Goal: Complete application form

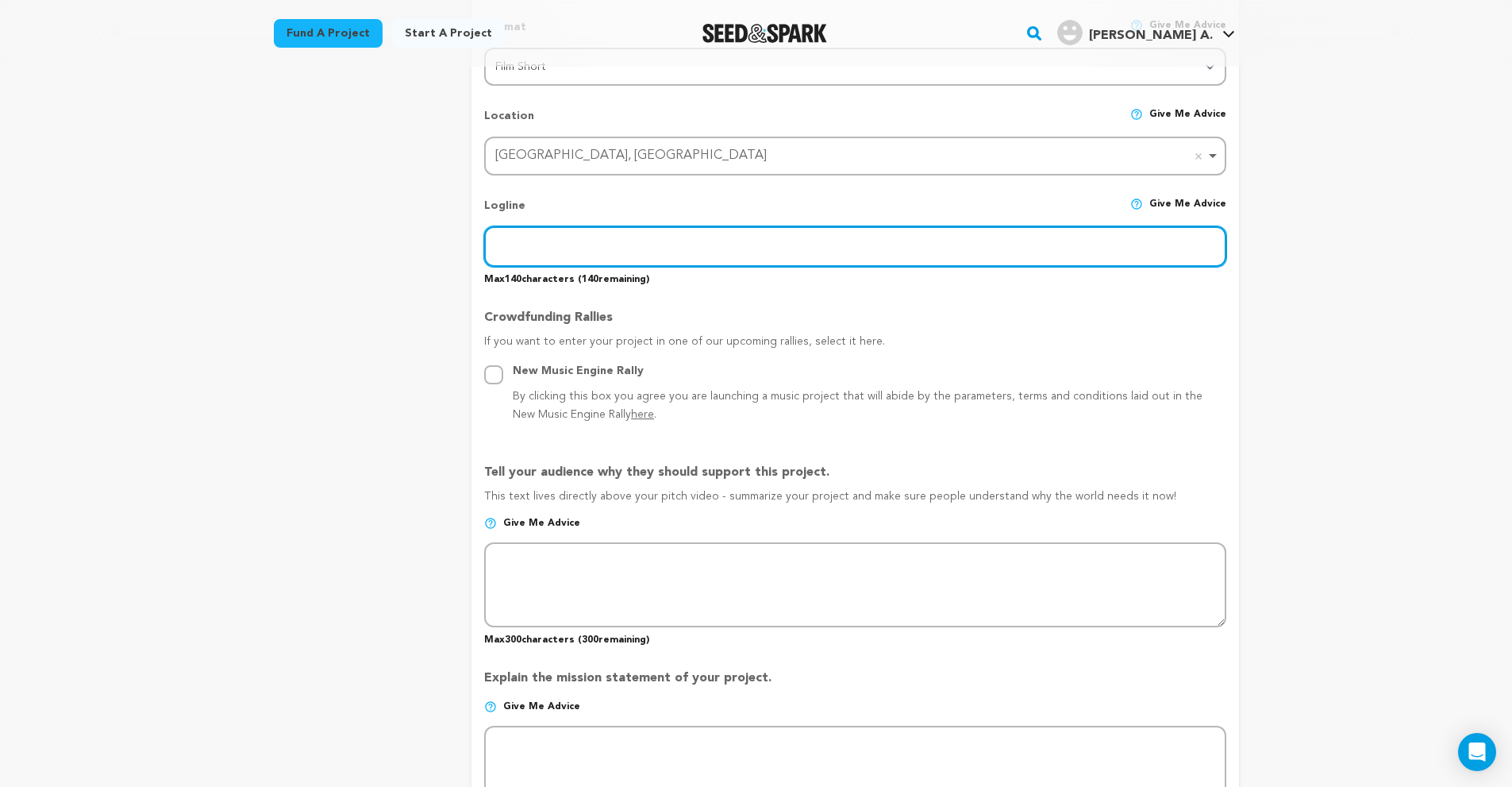
scroll to position [635, 0]
click at [798, 243] on input "text" at bounding box center [855, 247] width 741 height 41
paste input "A young [DEMOGRAPHIC_DATA] woman's relocation plan to join her fiancé in [GEOGR…"
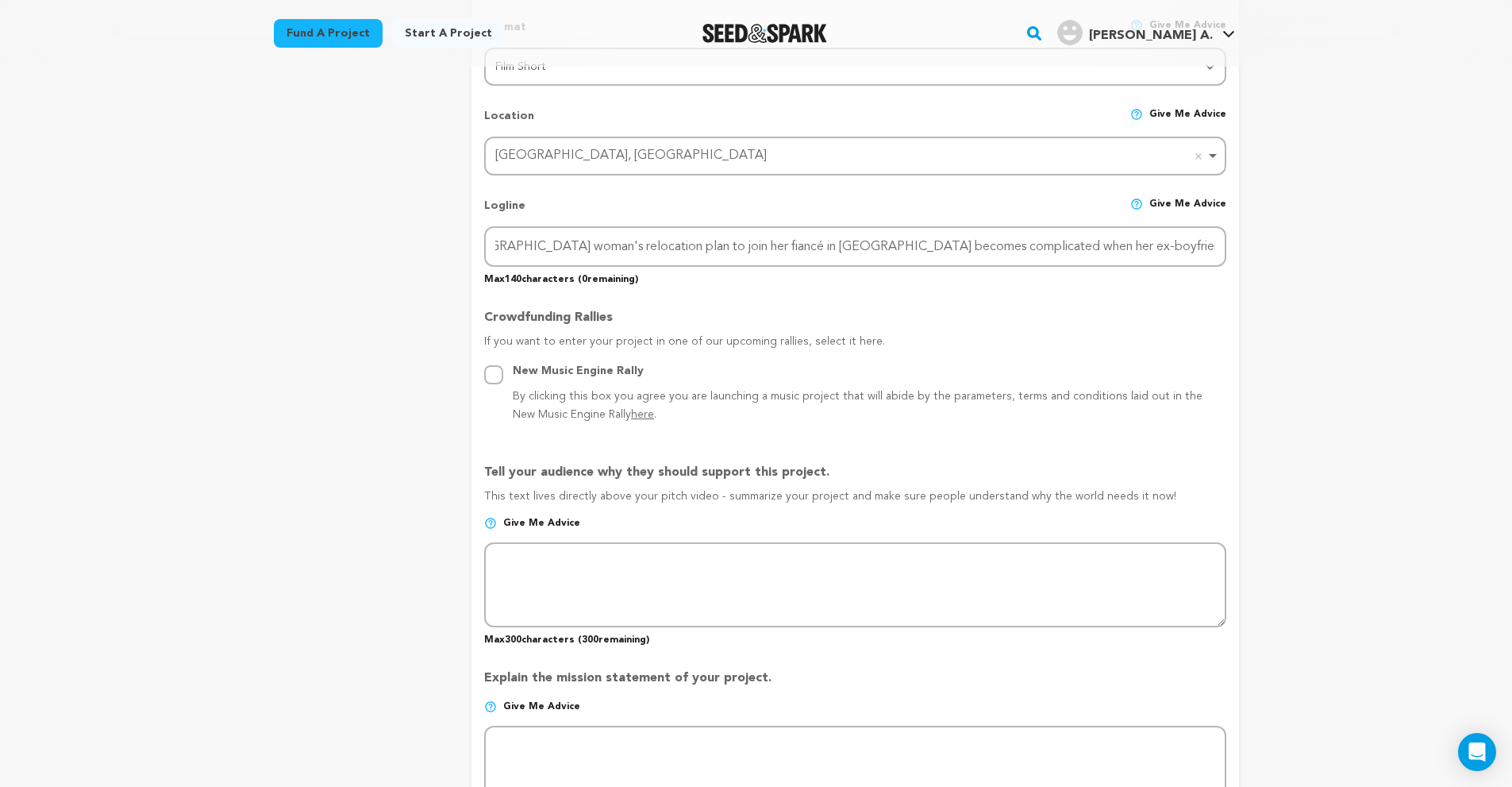
scroll to position [0, 0]
click at [838, 210] on div "Logline Give me advice" at bounding box center [855, 212] width 741 height 29
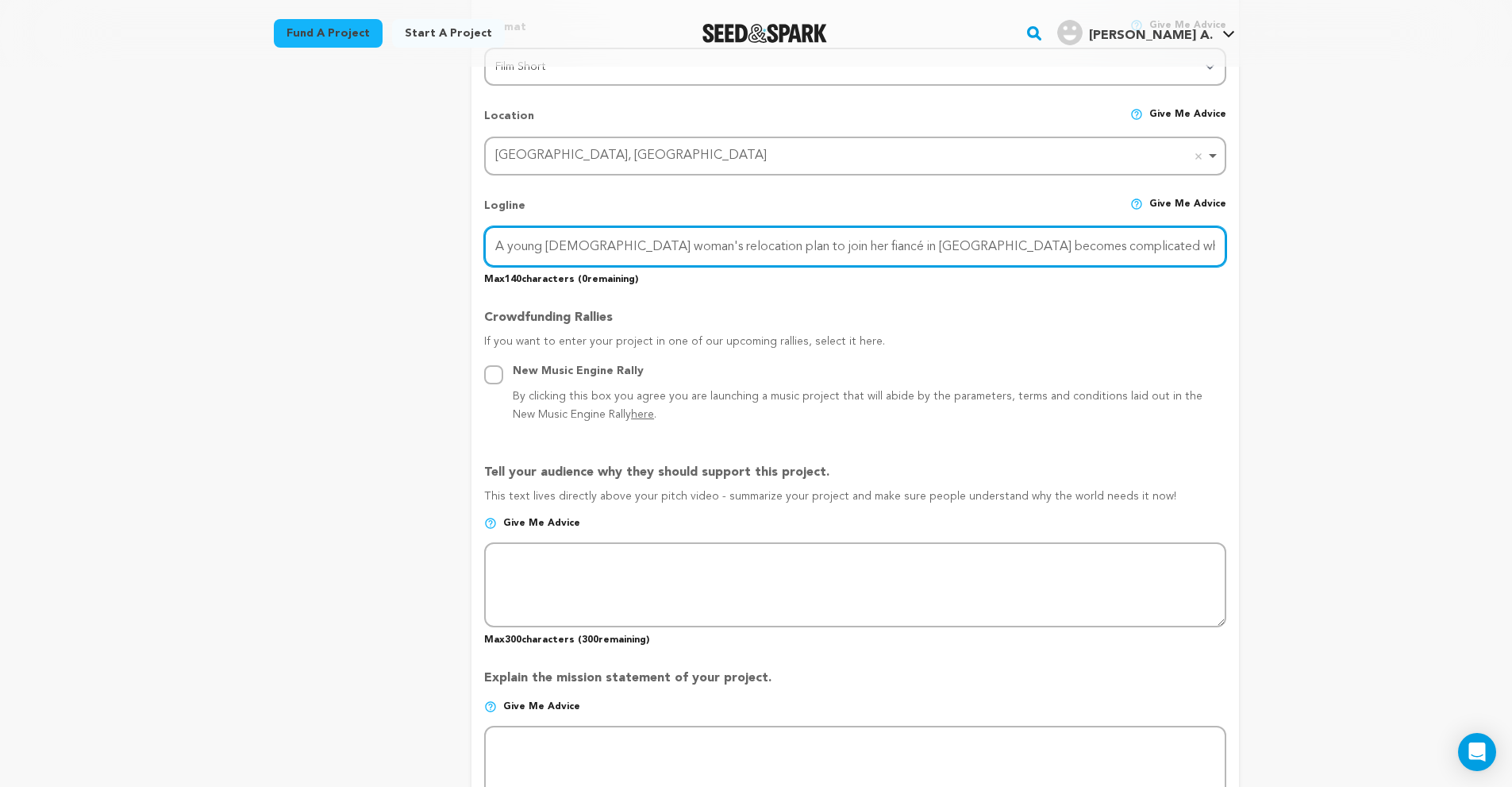
click at [1026, 239] on input "A young [DEMOGRAPHIC_DATA] woman's relocation plan to join her fiancé in [GEOGR…" at bounding box center [855, 247] width 741 height 41
drag, startPoint x: 1052, startPoint y: 243, endPoint x: 986, endPoint y: 250, distance: 66.4
click at [986, 250] on input "A young [DEMOGRAPHIC_DATA] woman's relocation plan to join her fiancé in [GEOGR…" at bounding box center [855, 247] width 741 height 41
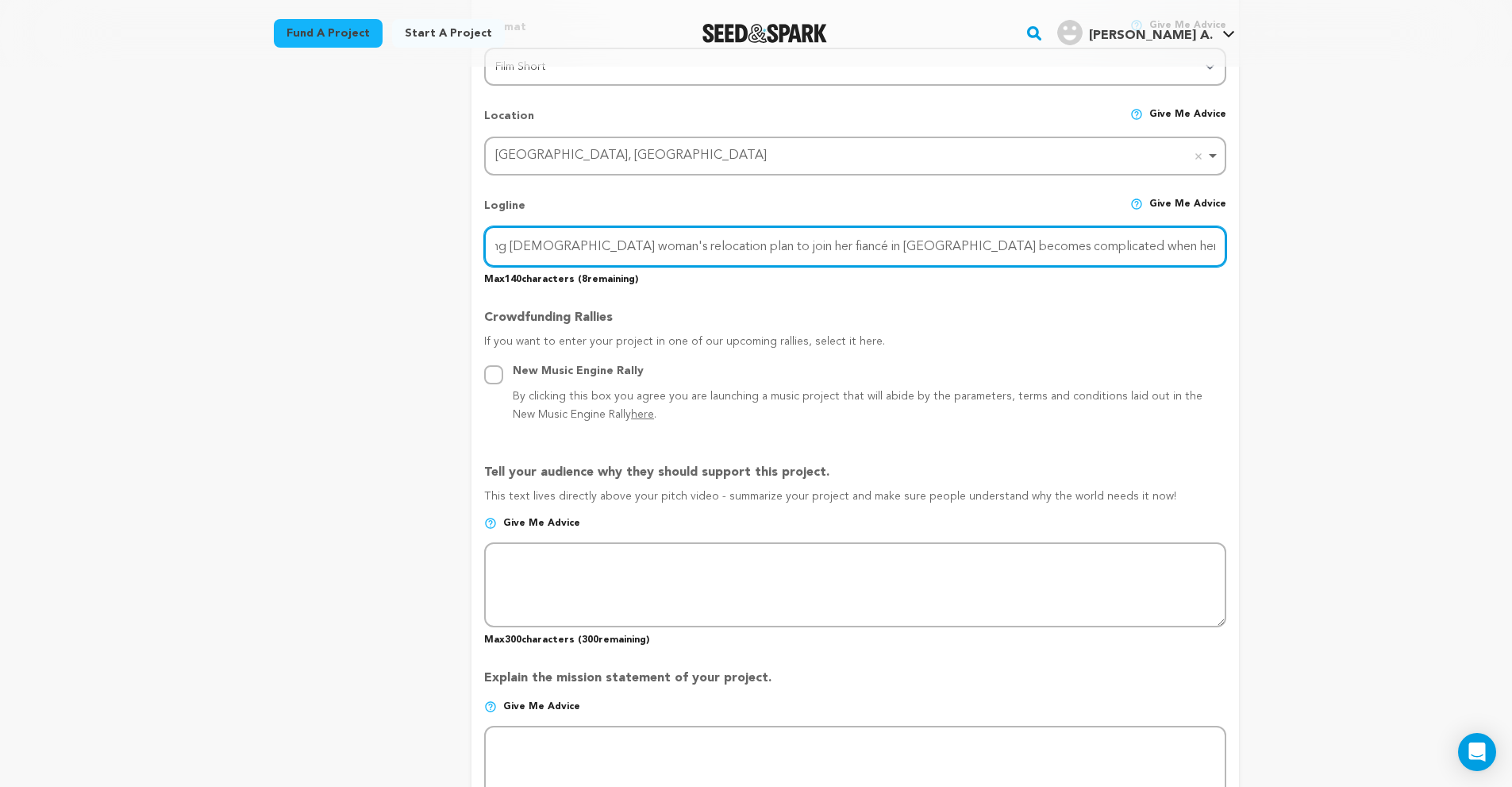
click at [523, 245] on input "A young [DEMOGRAPHIC_DATA] woman's relocation plan to join her fiancé in [GEOGR…" at bounding box center [855, 247] width 741 height 41
click at [752, 249] on input "A young [DEMOGRAPHIC_DATA] woman's relocation plan to join her fiancé in [GEOGR…" at bounding box center [855, 247] width 741 height 41
click at [766, 248] on input "A young [DEMOGRAPHIC_DATA] woman's relocation plan to join her fiancé in [GEOGR…" at bounding box center [855, 247] width 741 height 41
paste input "[DEMOGRAPHIC_DATA] woman's move to join her fiancé in [GEOGRAPHIC_DATA] gets co…"
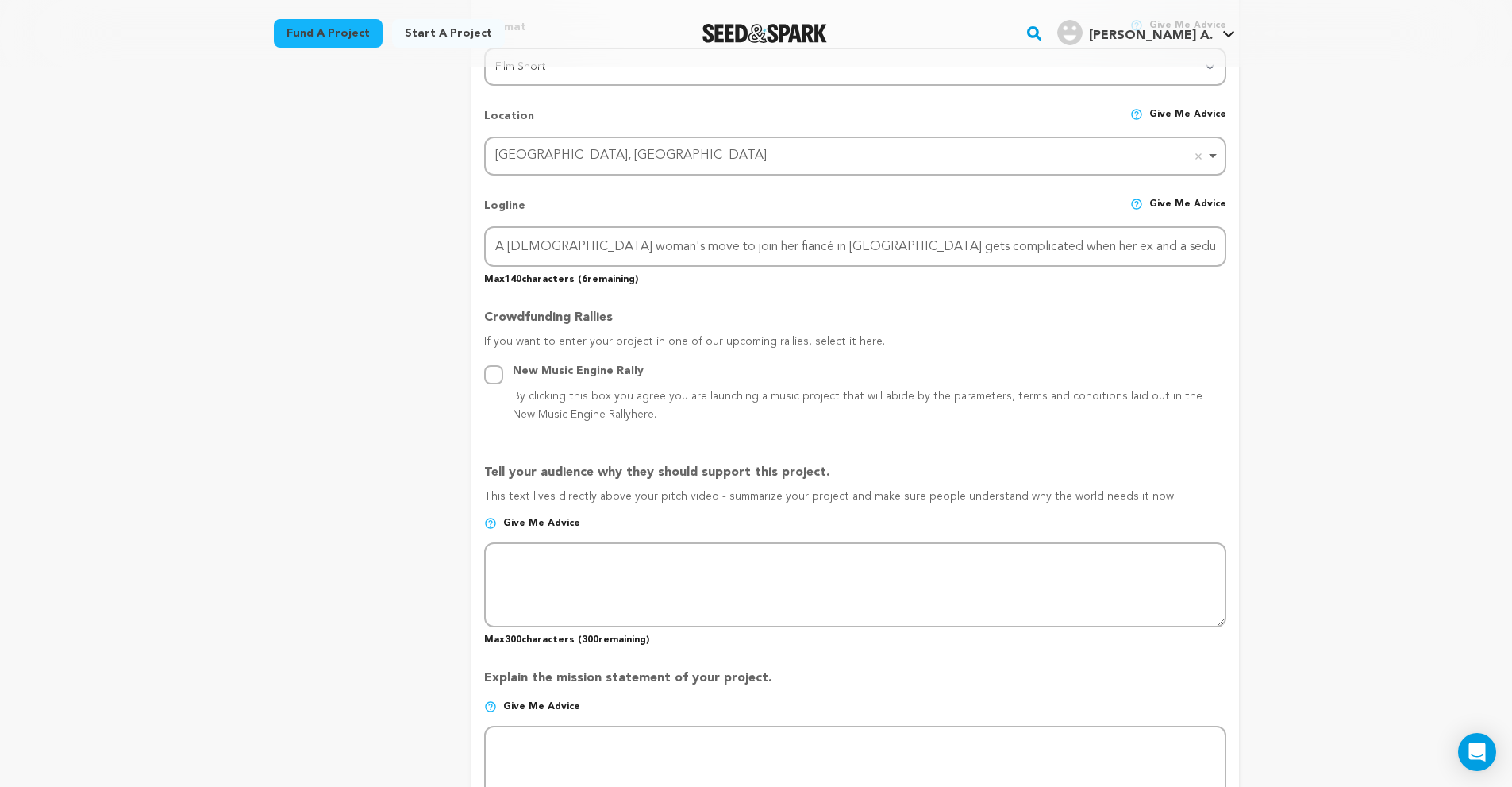
click at [811, 215] on div "Logline Give me advice" at bounding box center [855, 212] width 741 height 29
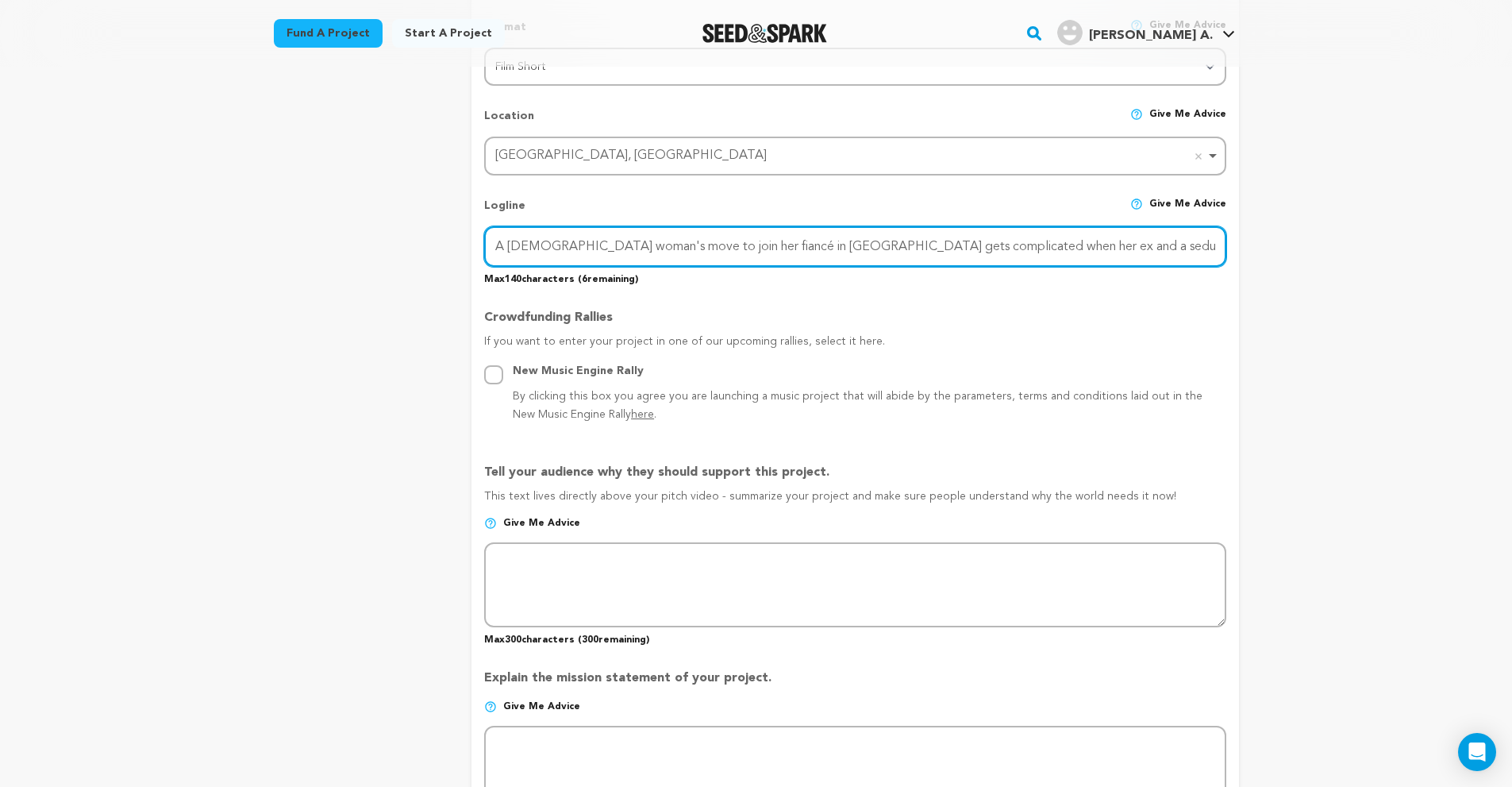
click at [1125, 254] on input "A [DEMOGRAPHIC_DATA] woman's move to join her fiancé in [GEOGRAPHIC_DATA] gets …" at bounding box center [855, 247] width 741 height 41
click at [1213, 243] on input "A [DEMOGRAPHIC_DATA] woman's move to join her fiancé in [GEOGRAPHIC_DATA] gets …" at bounding box center [855, 247] width 741 height 41
paste input "her s"
drag, startPoint x: 1181, startPoint y: 243, endPoint x: 1078, endPoint y: 248, distance: 103.1
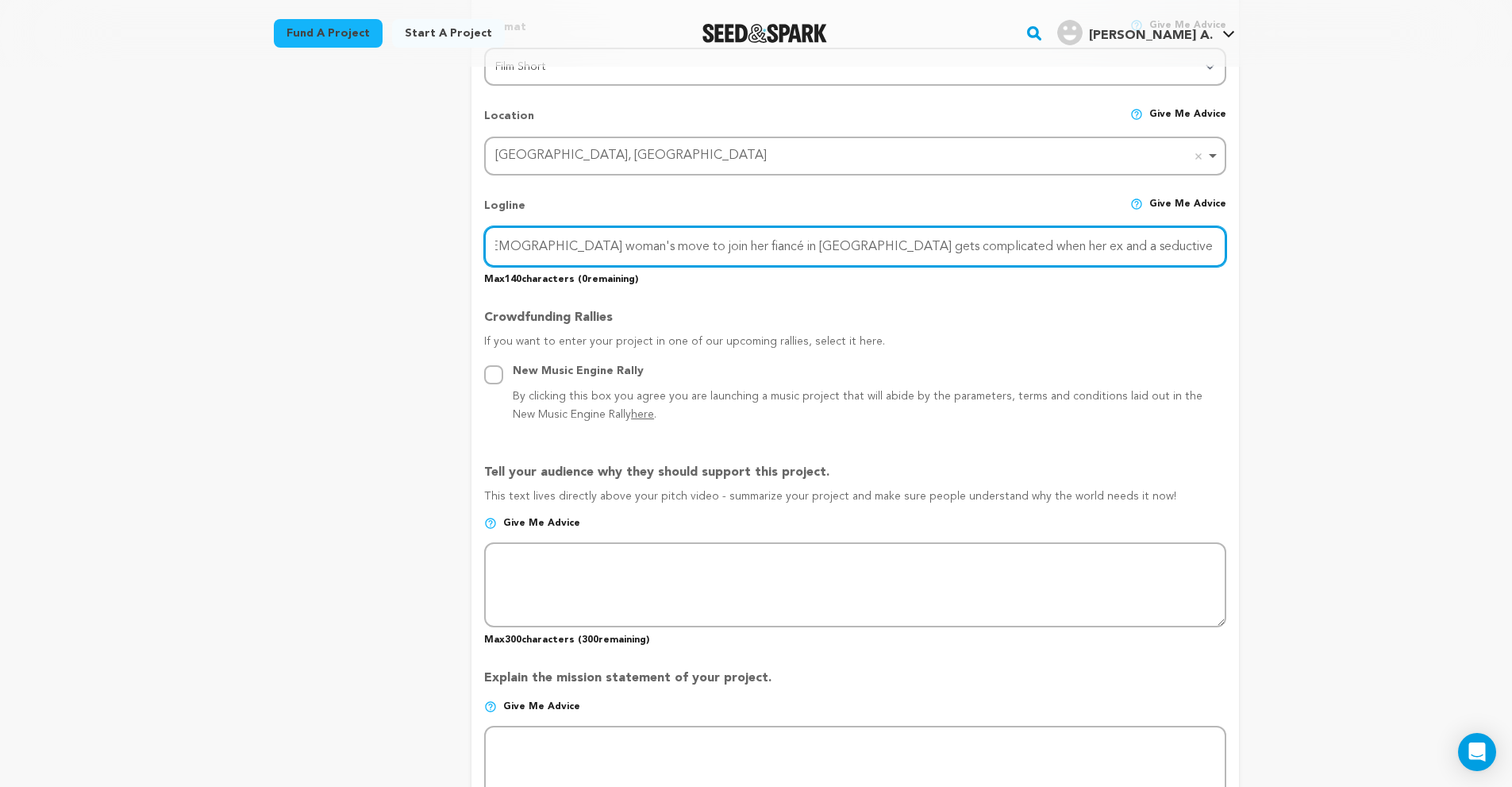
click at [1078, 248] on input "A [DEMOGRAPHIC_DATA] woman's move to join her fiancé in [GEOGRAPHIC_DATA] gets …" at bounding box center [855, 247] width 741 height 41
drag, startPoint x: 1194, startPoint y: 247, endPoint x: 1241, endPoint y: 259, distance: 48.5
click at [1241, 259] on div "Back to Project Dashboard Edit Project Submit For feedback Submit For feedback …" at bounding box center [756, 524] width 1017 height 2185
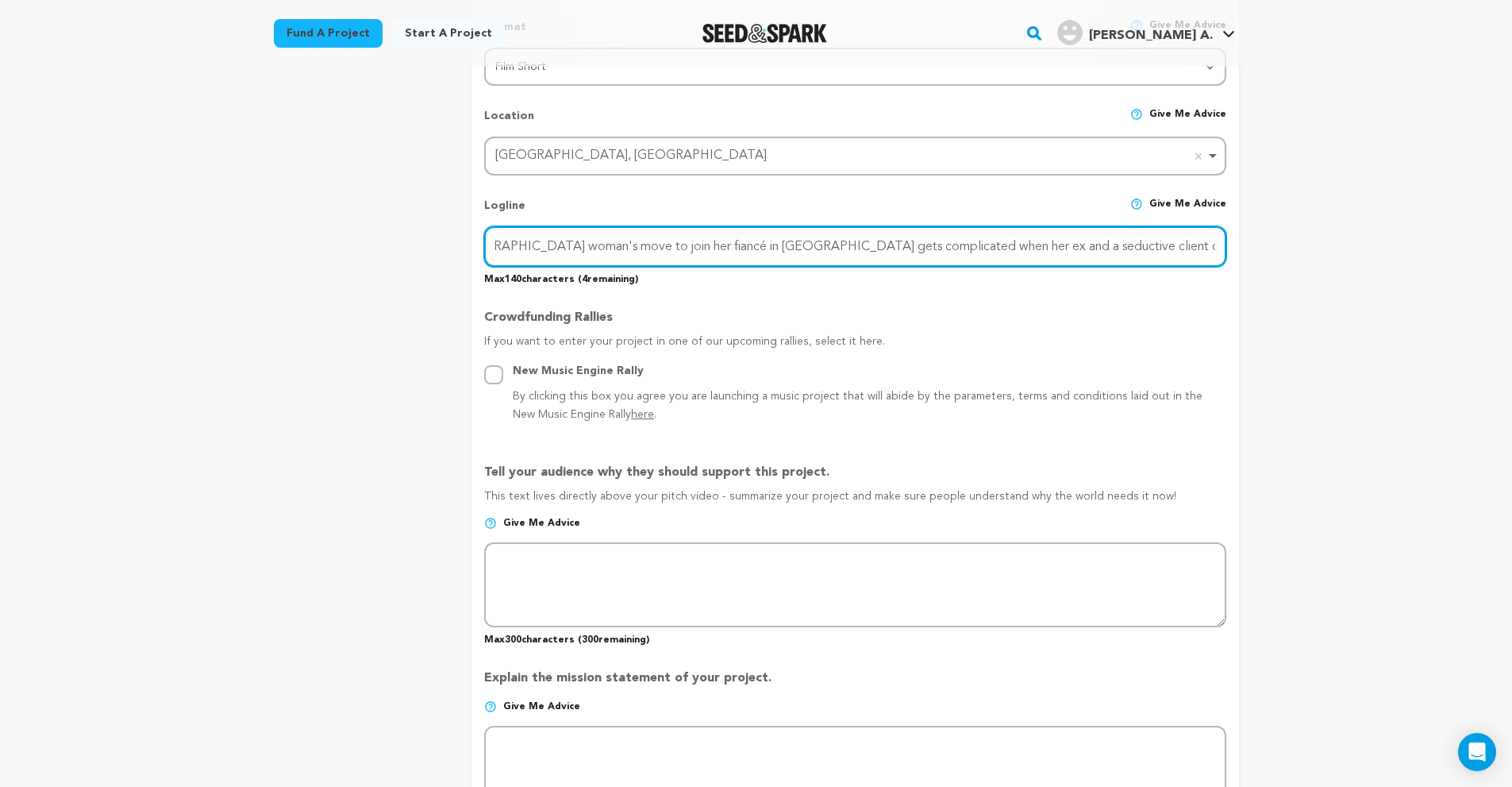
click at [1151, 251] on input "A [DEMOGRAPHIC_DATA] woman's move to join her fiancé in [GEOGRAPHIC_DATA] gets …" at bounding box center [855, 247] width 741 height 41
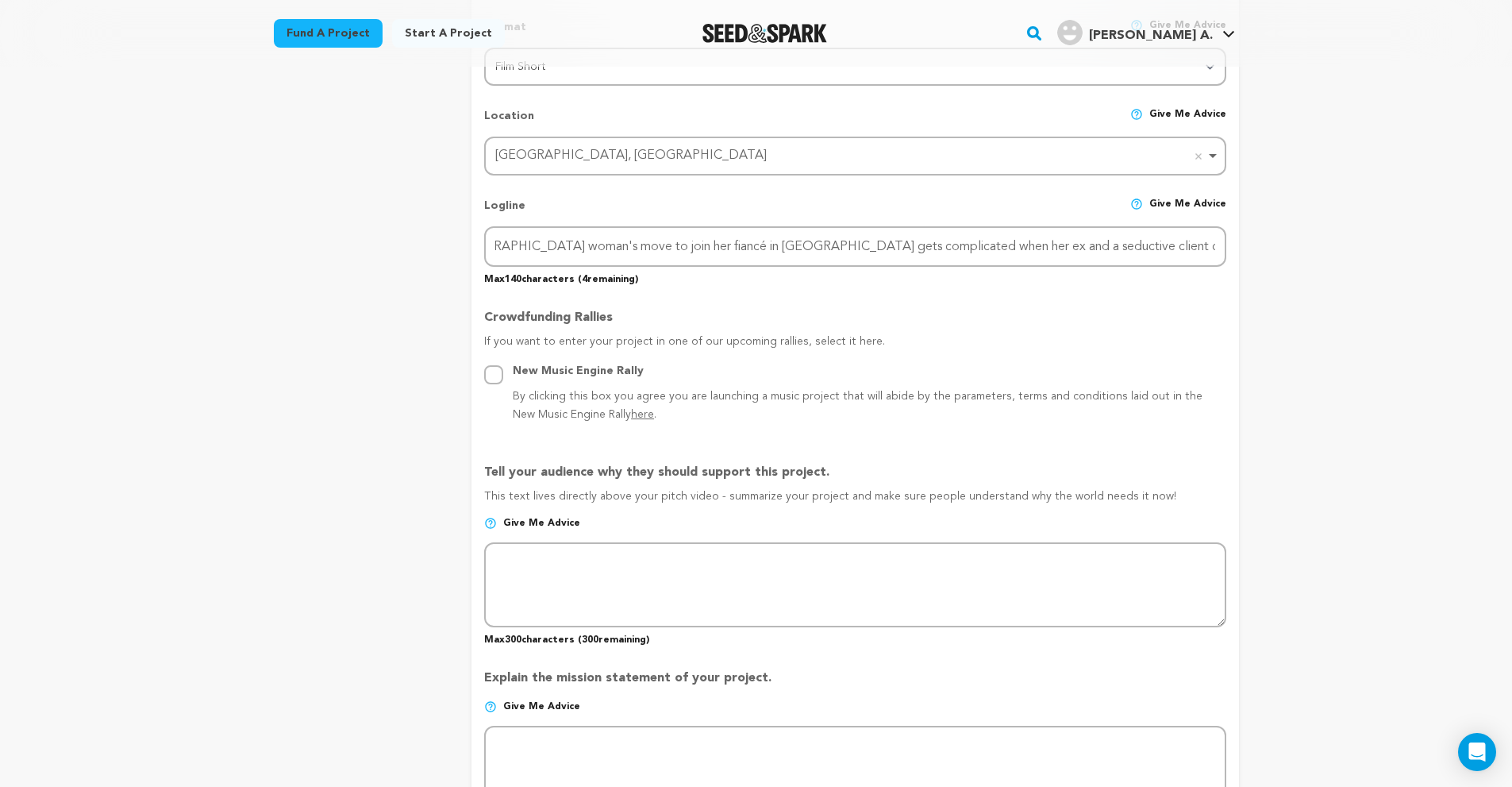
scroll to position [0, 0]
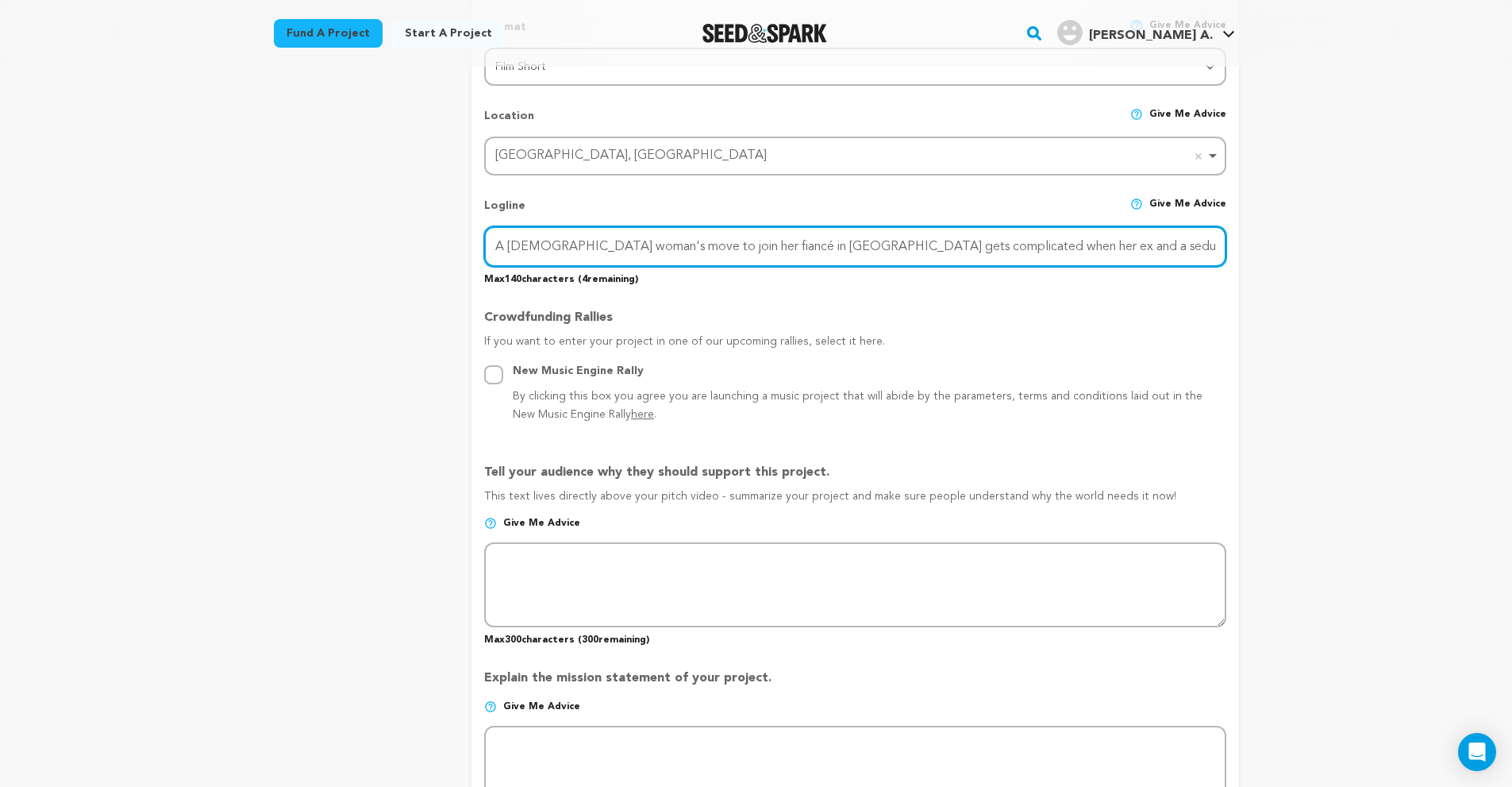
click at [1169, 247] on input "A [DEMOGRAPHIC_DATA] woman's move to join her fiancé in [GEOGRAPHIC_DATA] gets …" at bounding box center [855, 247] width 741 height 41
type input "A [DEMOGRAPHIC_DATA] woman's move to join her fiancé in [GEOGRAPHIC_DATA] gets …"
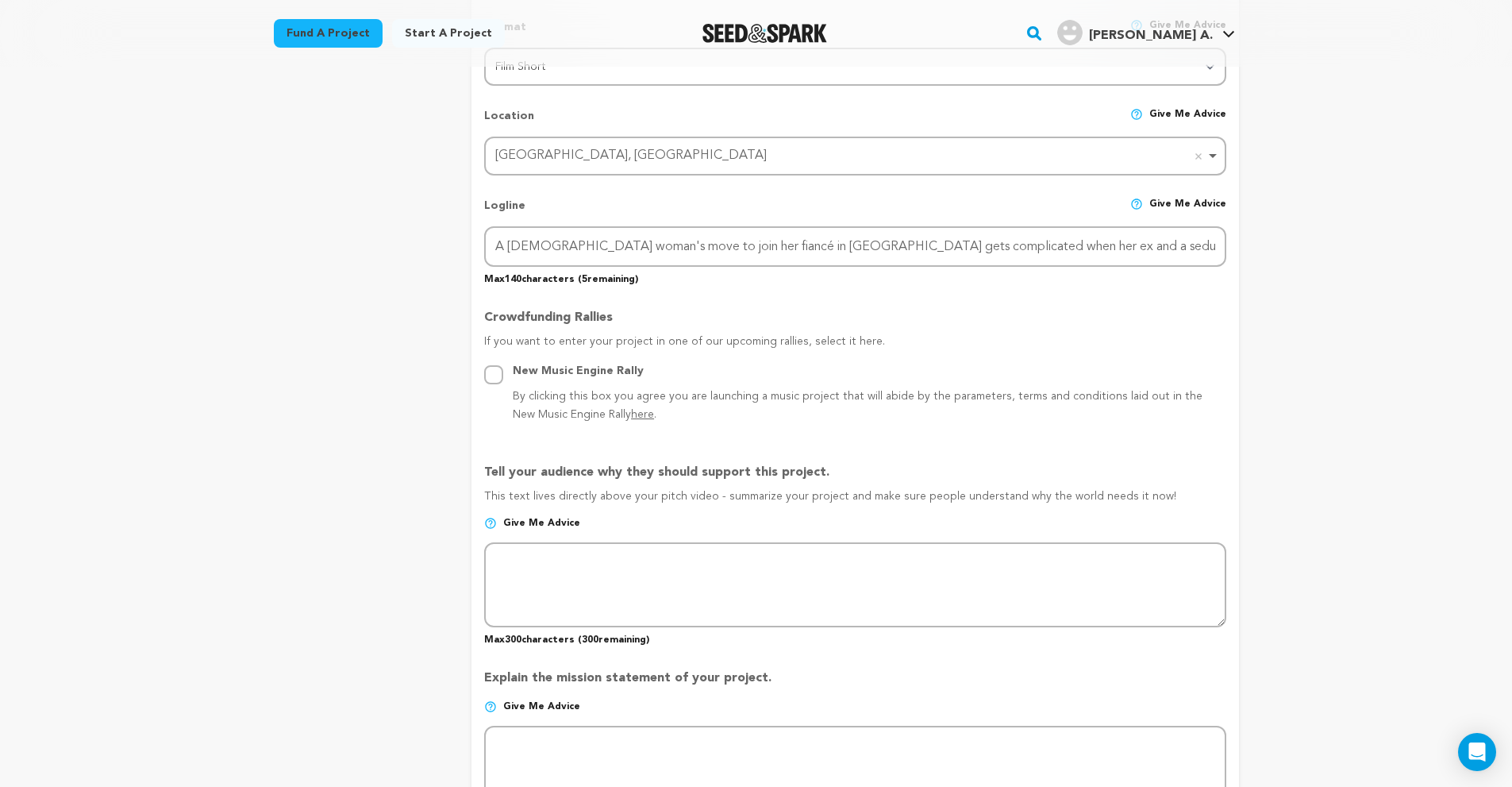
click at [1149, 287] on div "Project Title Project Name The One I want Project URL Give me advice Project UR…" at bounding box center [855, 495] width 741 height 1790
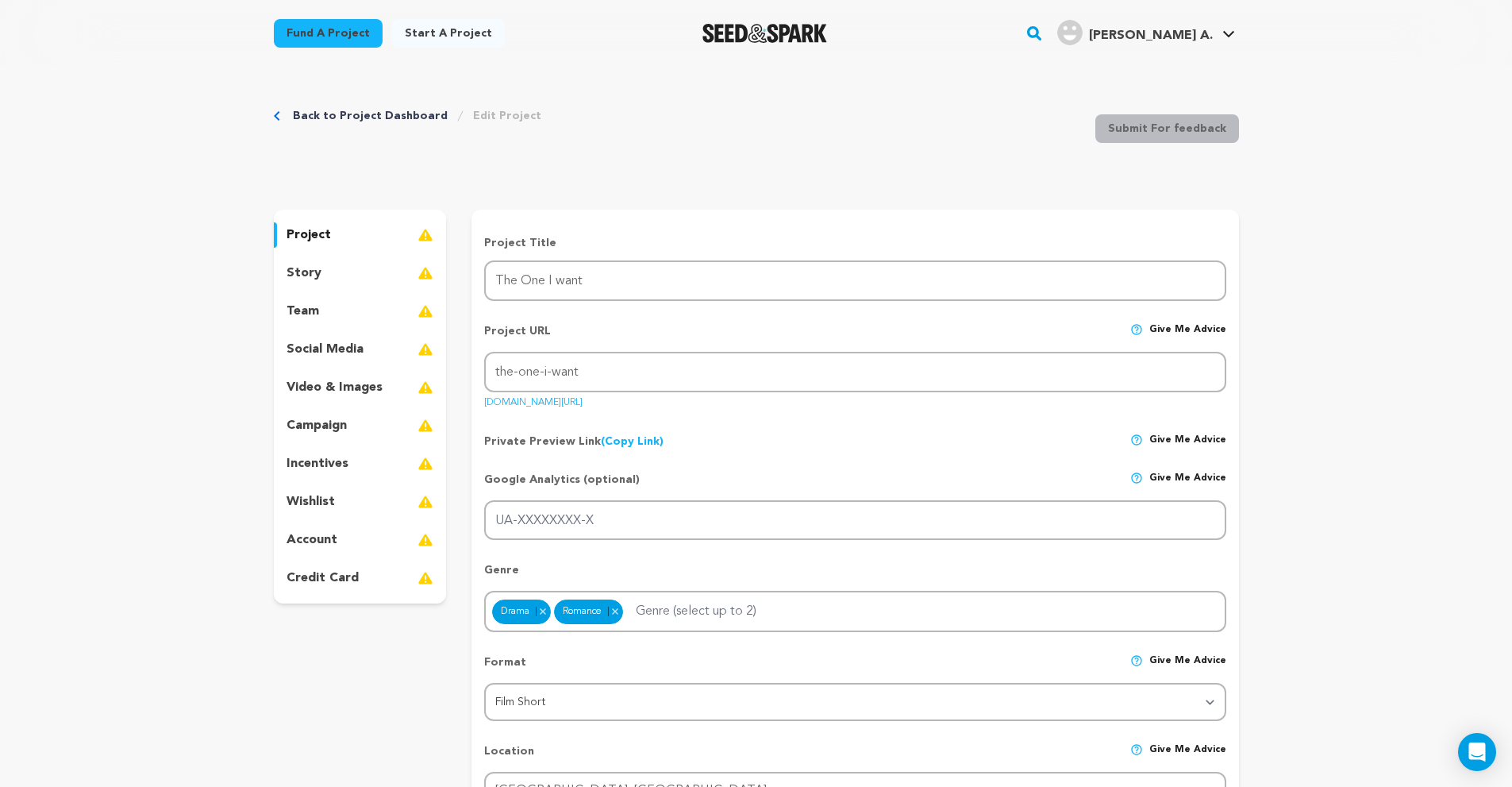
click at [329, 277] on div "story" at bounding box center [360, 273] width 173 height 26
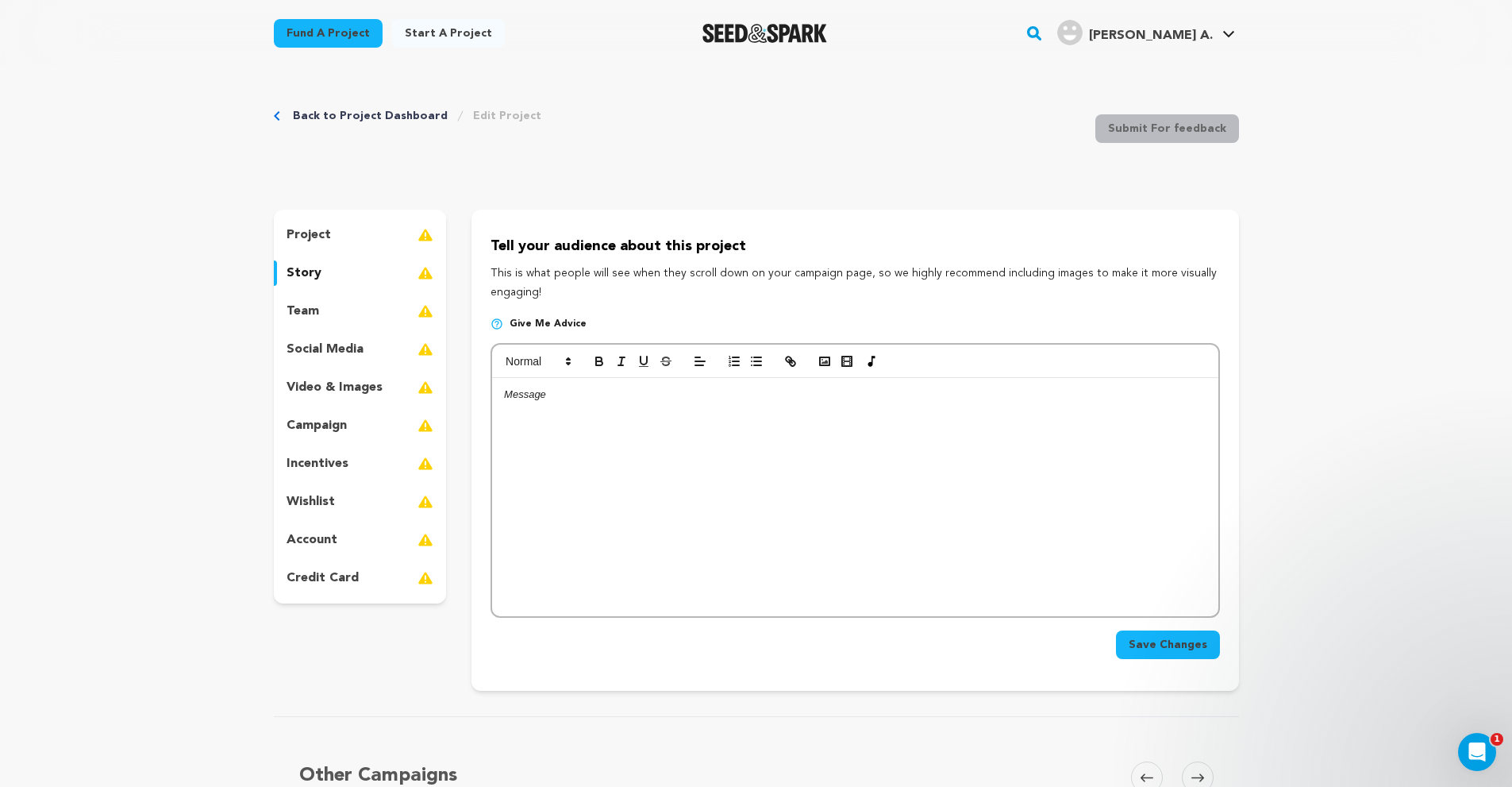
click at [331, 311] on div "team" at bounding box center [360, 311] width 173 height 26
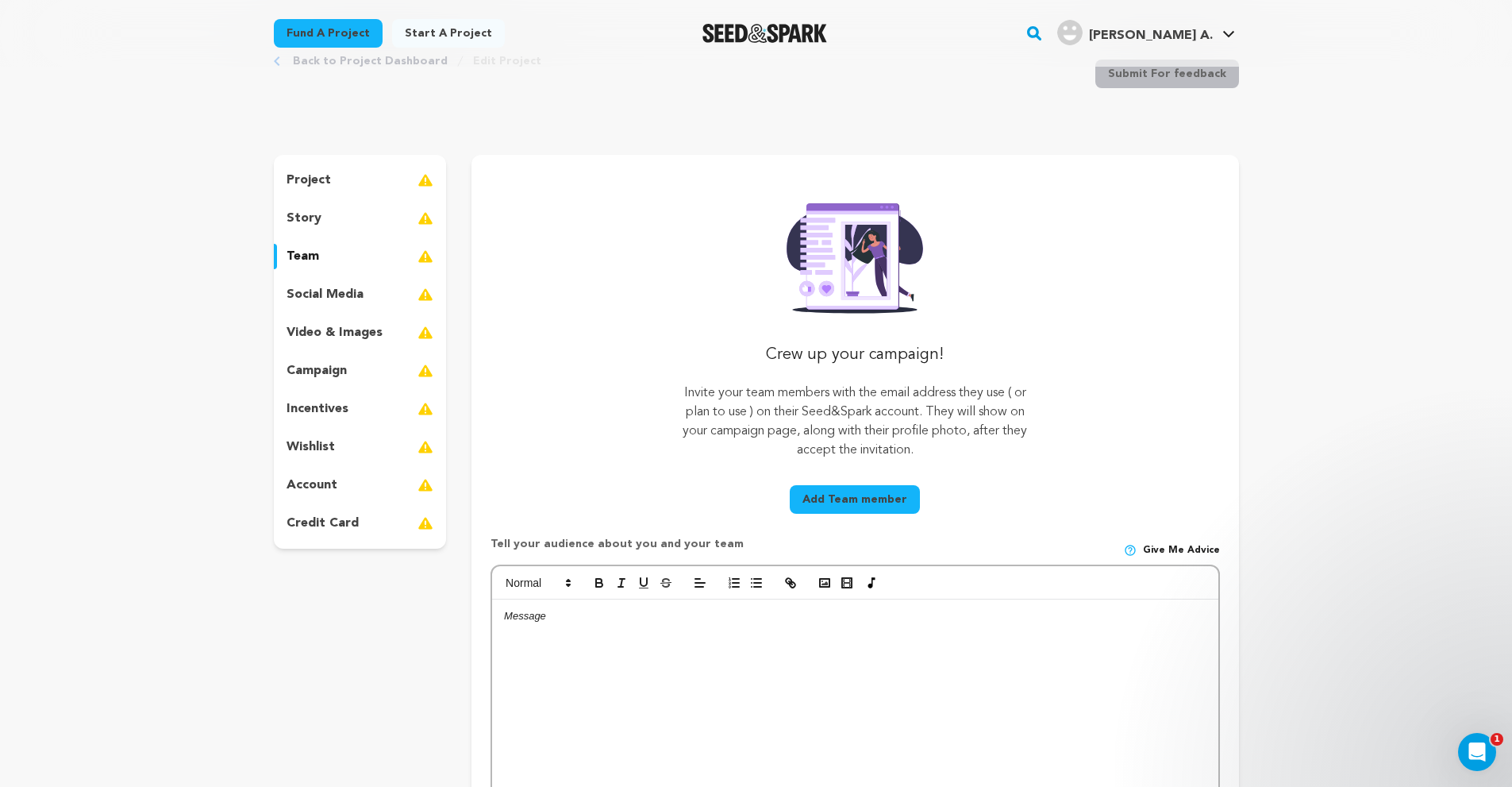
scroll to position [79, 0]
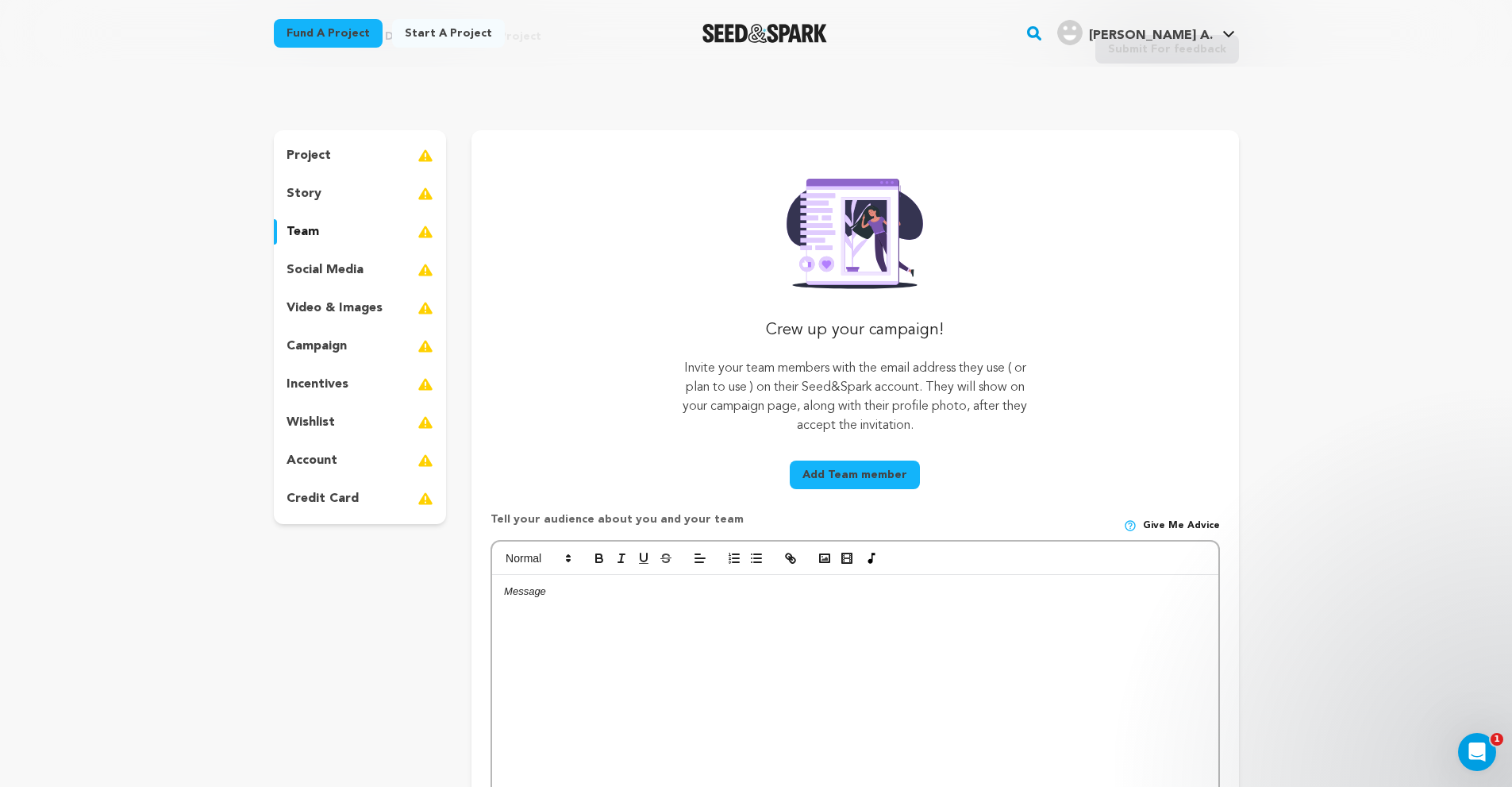
click at [332, 270] on p "social media" at bounding box center [325, 270] width 77 height 19
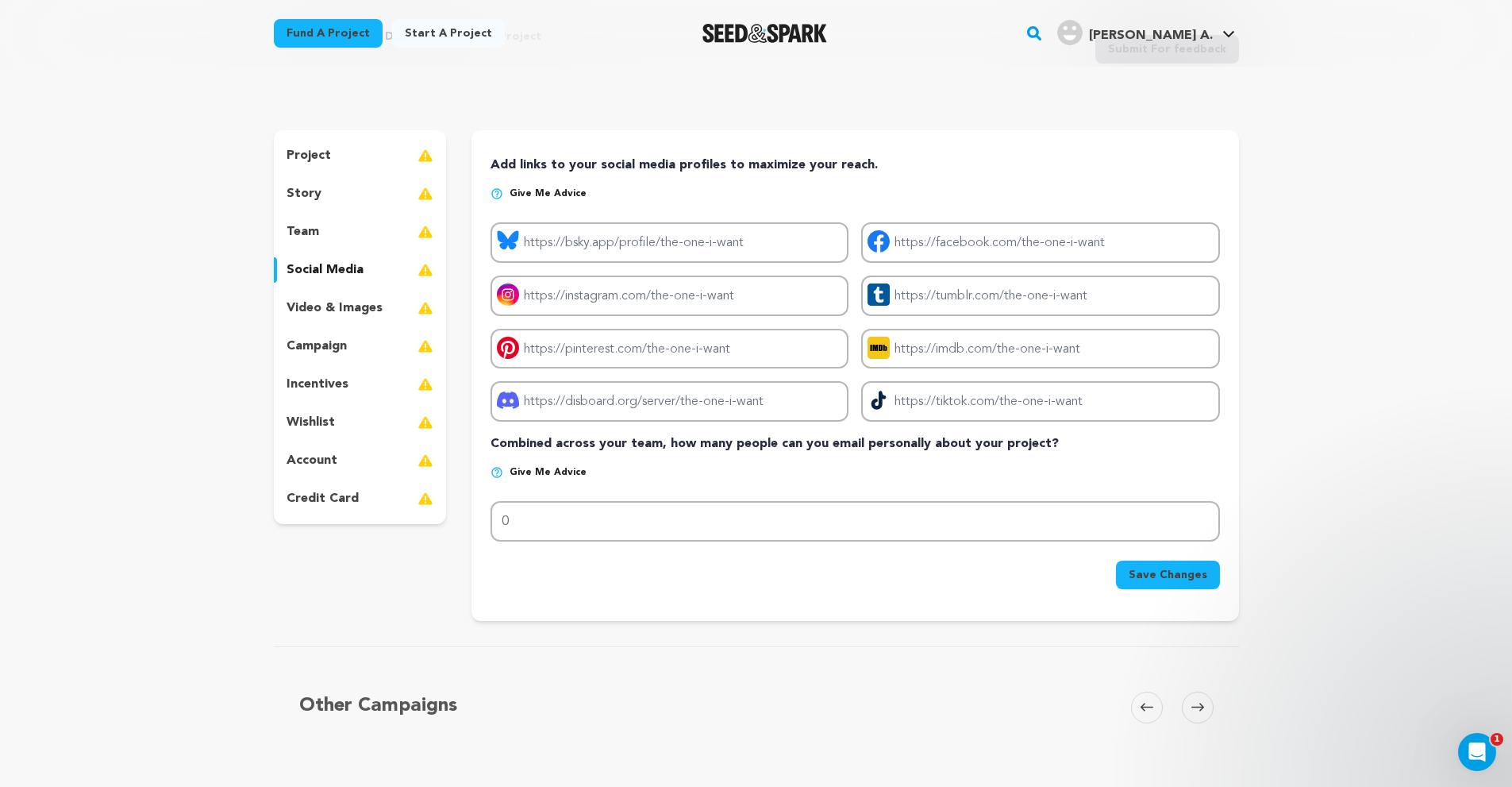
click at [330, 315] on p "video & images" at bounding box center [335, 308] width 96 height 19
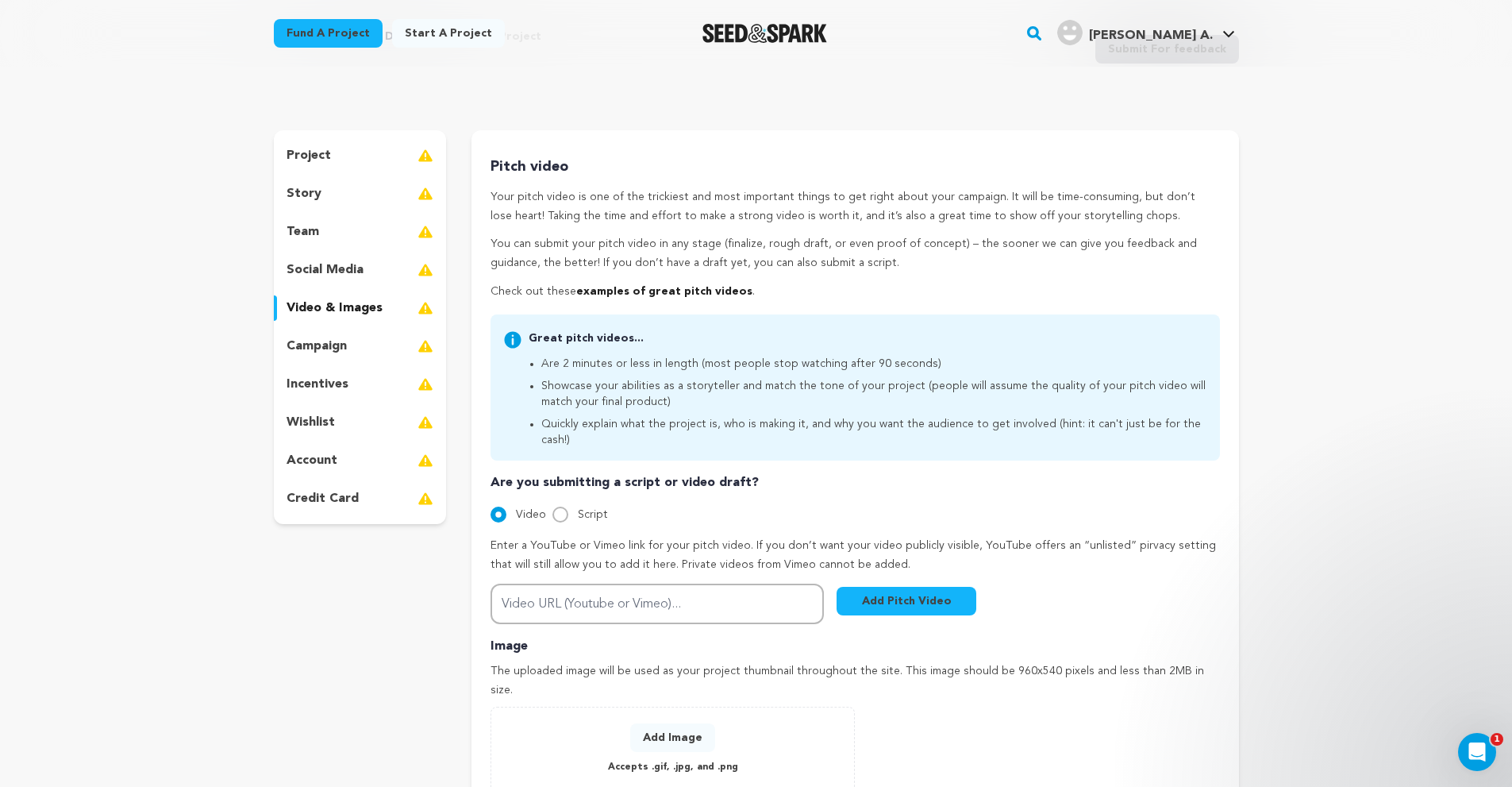
click at [339, 346] on p "campaign" at bounding box center [316, 347] width 60 height 19
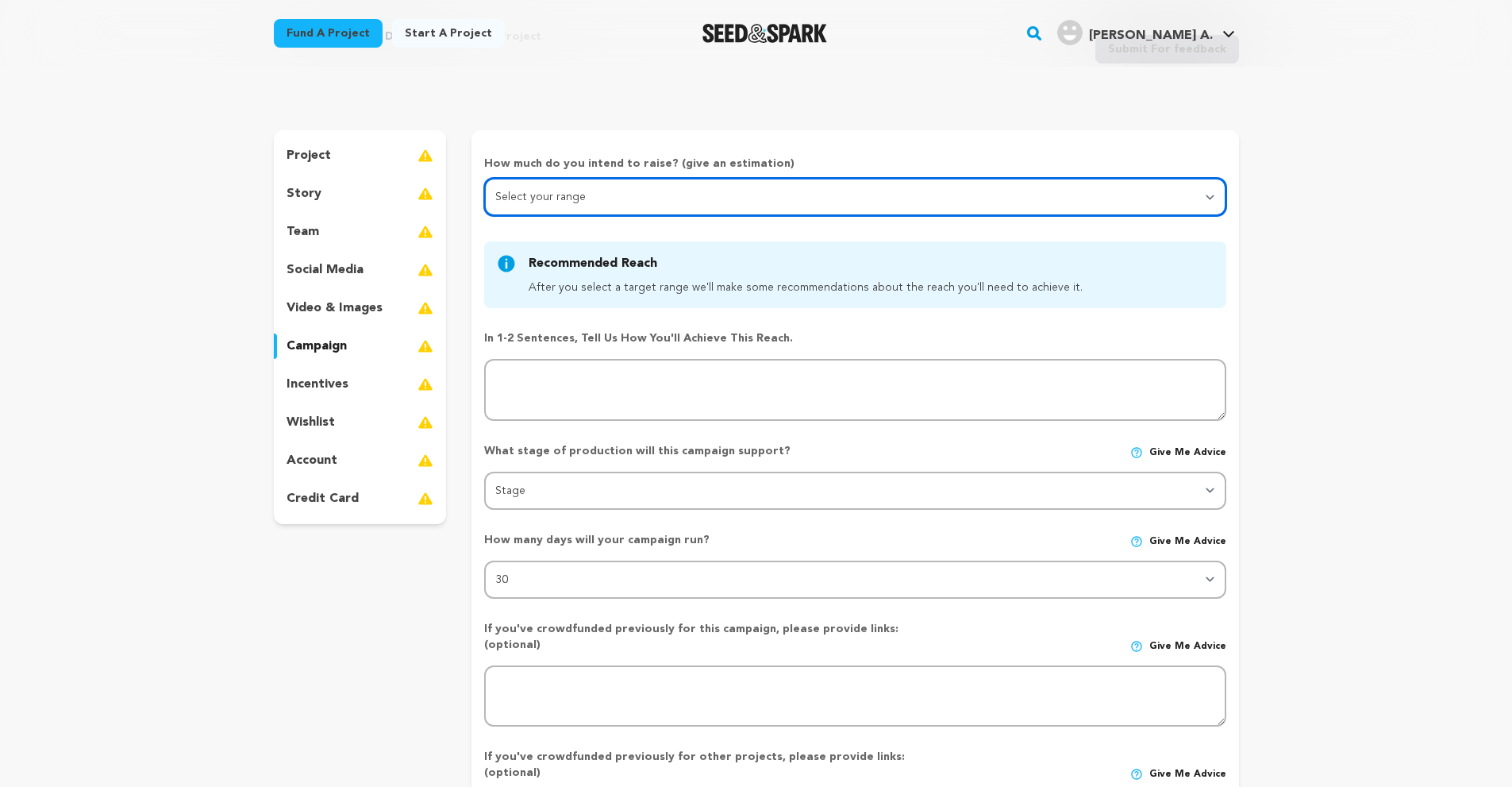
click at [668, 190] on select "Select your range Less than C$10k 10k - C$14k 15k - C$24k 25k - C$49k 50k or mo…" at bounding box center [855, 197] width 741 height 38
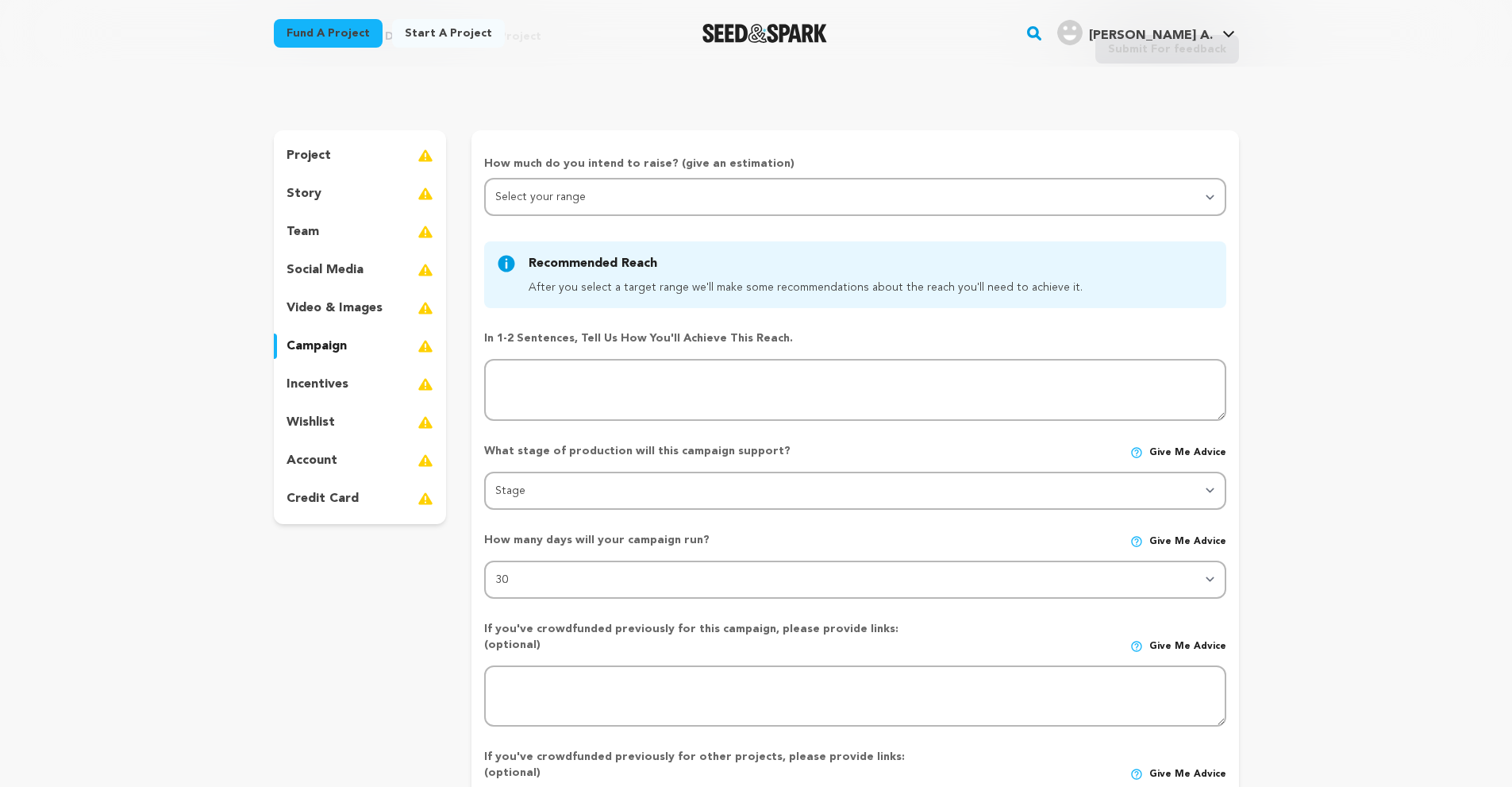
click at [306, 387] on p "incentives" at bounding box center [317, 384] width 62 height 19
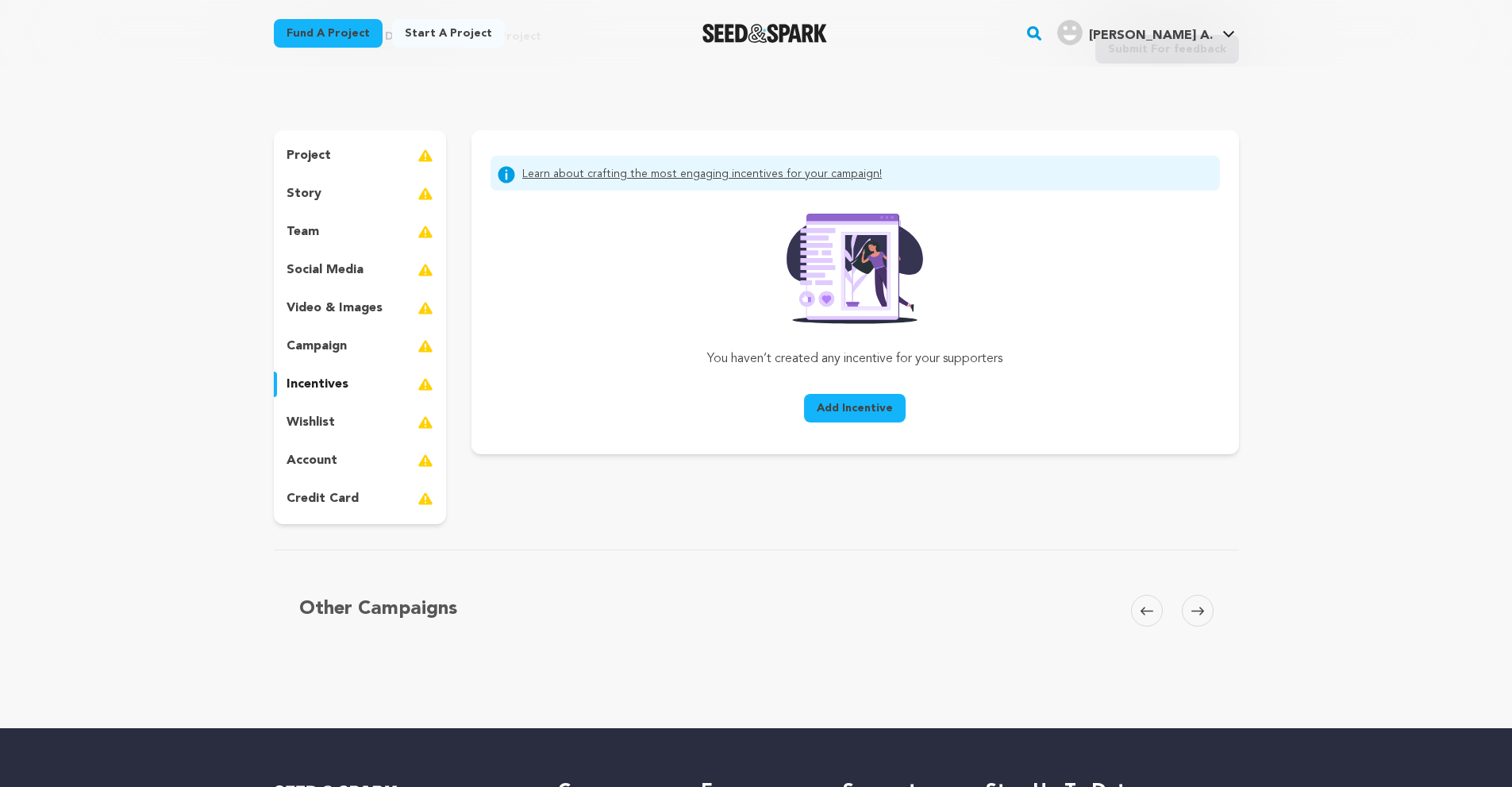
click at [319, 345] on p "campaign" at bounding box center [316, 347] width 60 height 19
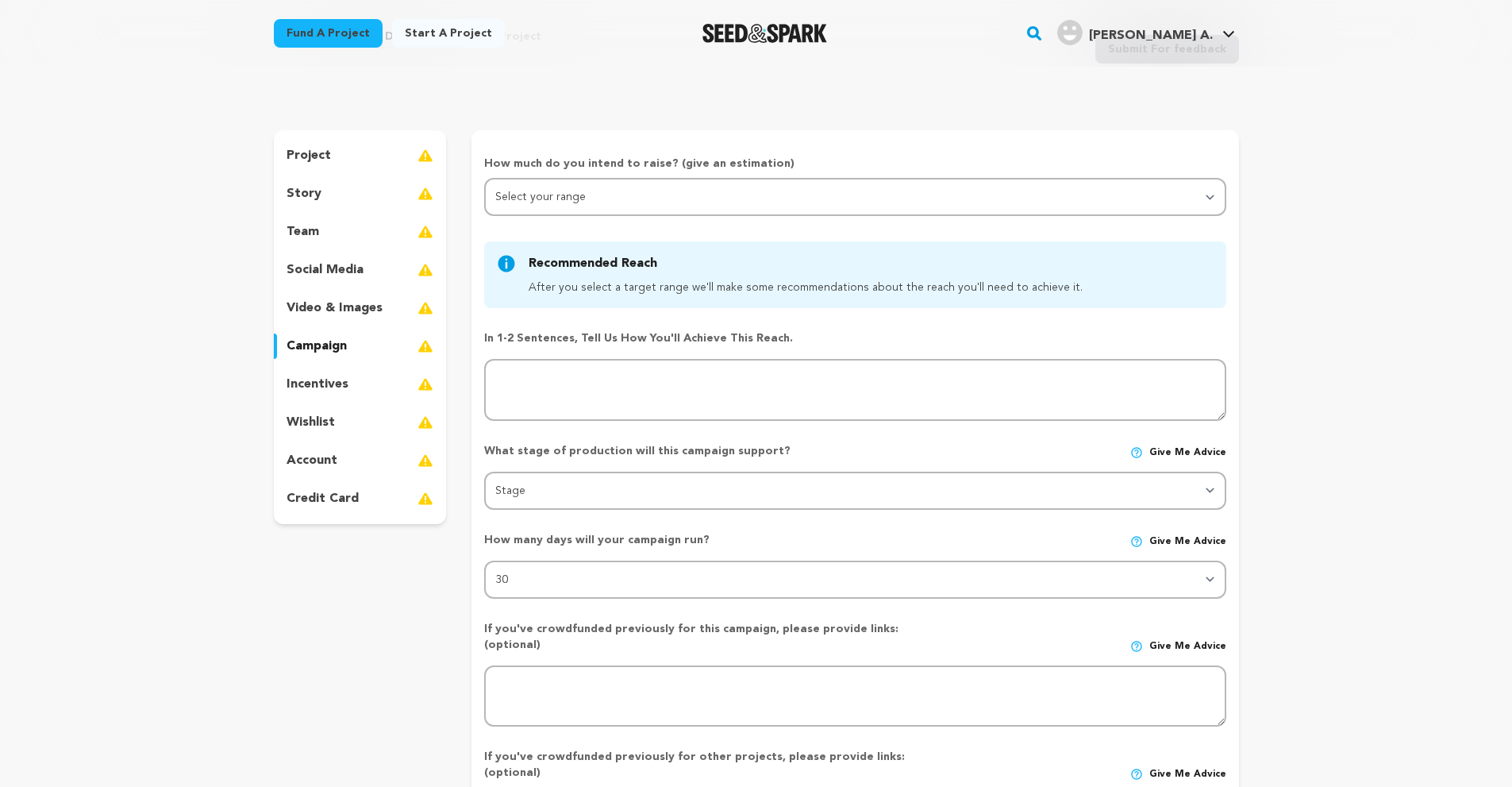
click at [341, 385] on p "incentives" at bounding box center [317, 384] width 62 height 19
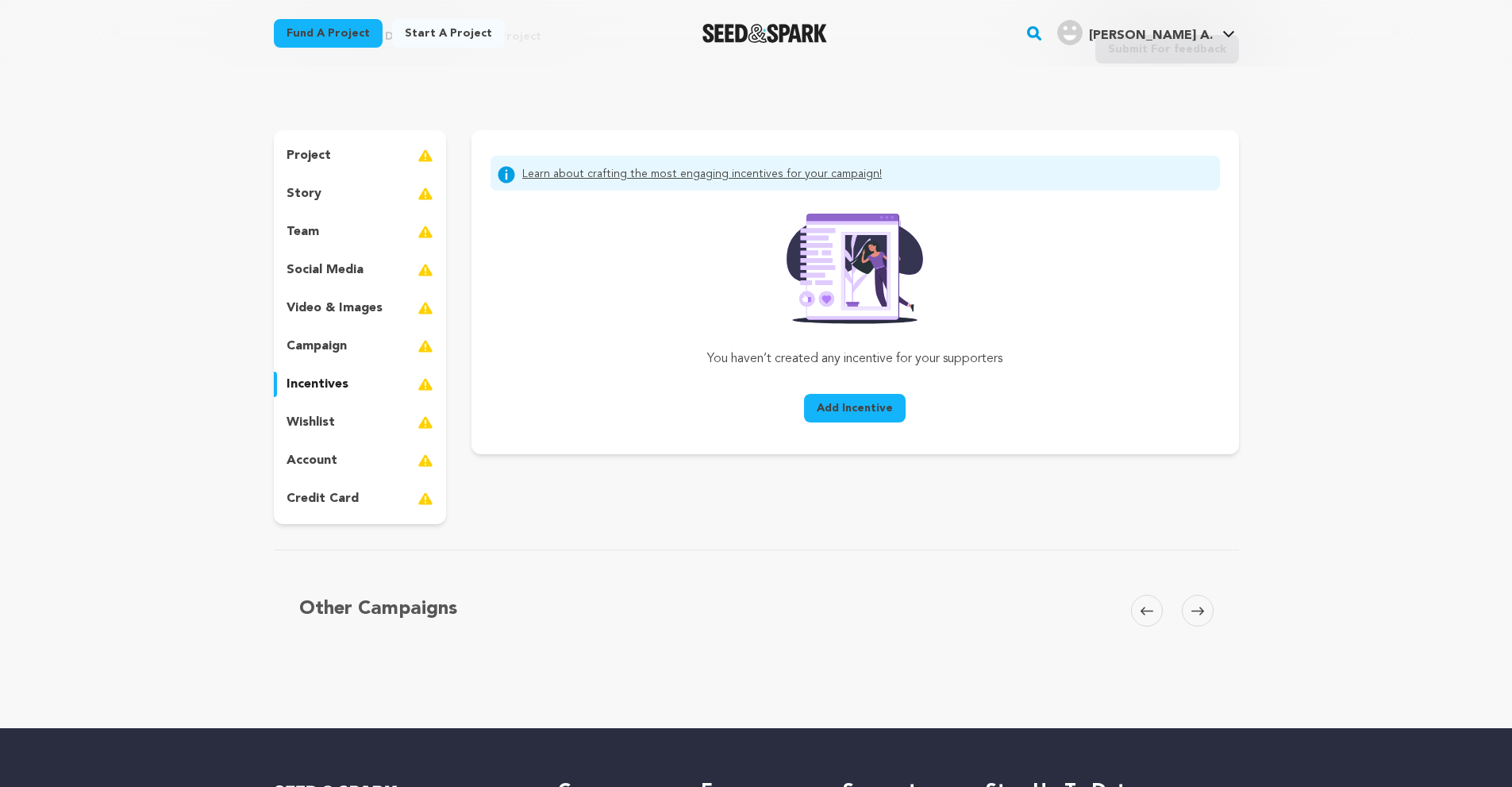
click at [313, 420] on p "wishlist" at bounding box center [311, 423] width 49 height 19
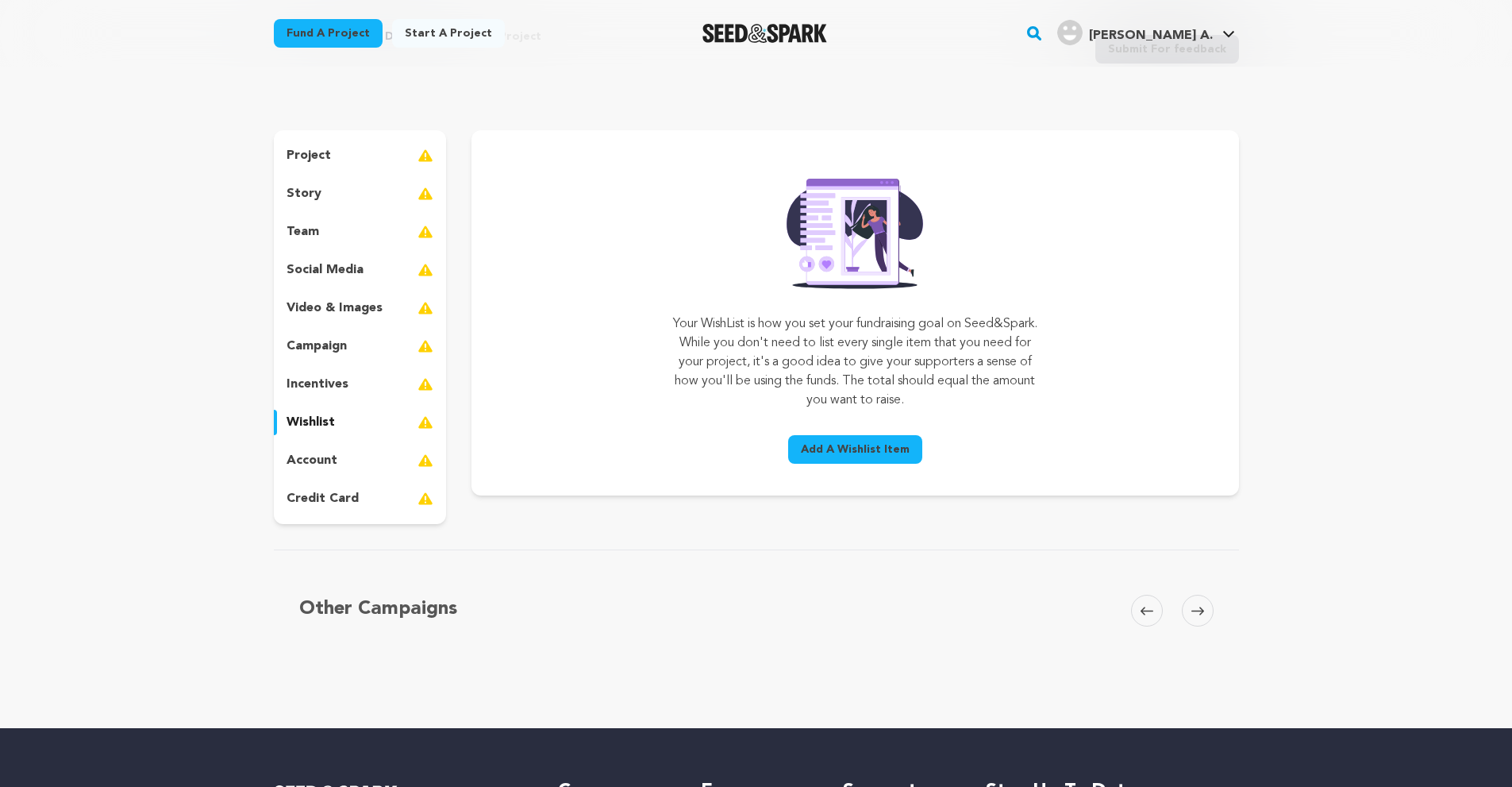
click at [322, 459] on p "account" at bounding box center [311, 460] width 50 height 19
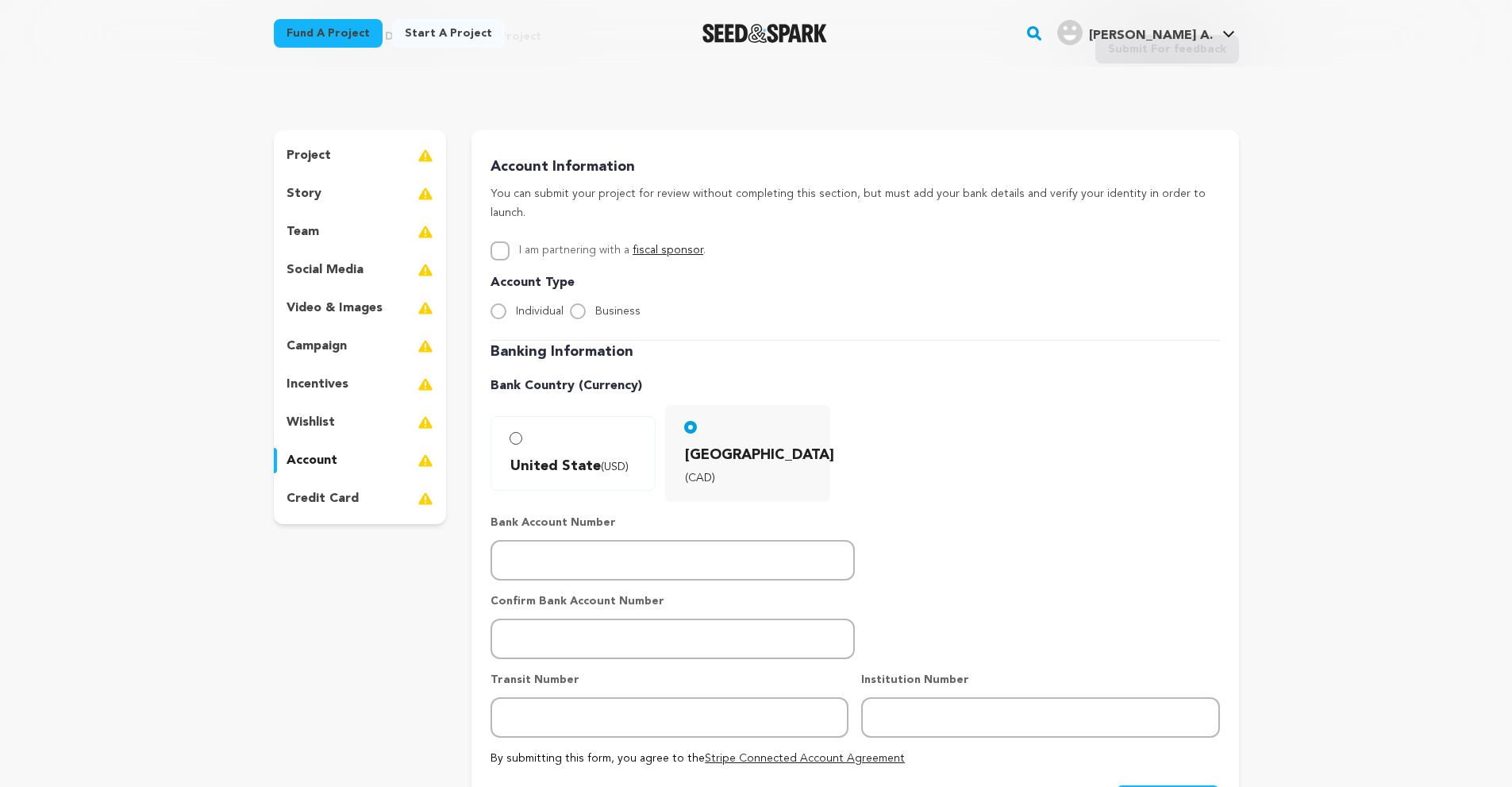
click at [323, 496] on p "credit card" at bounding box center [323, 499] width 72 height 19
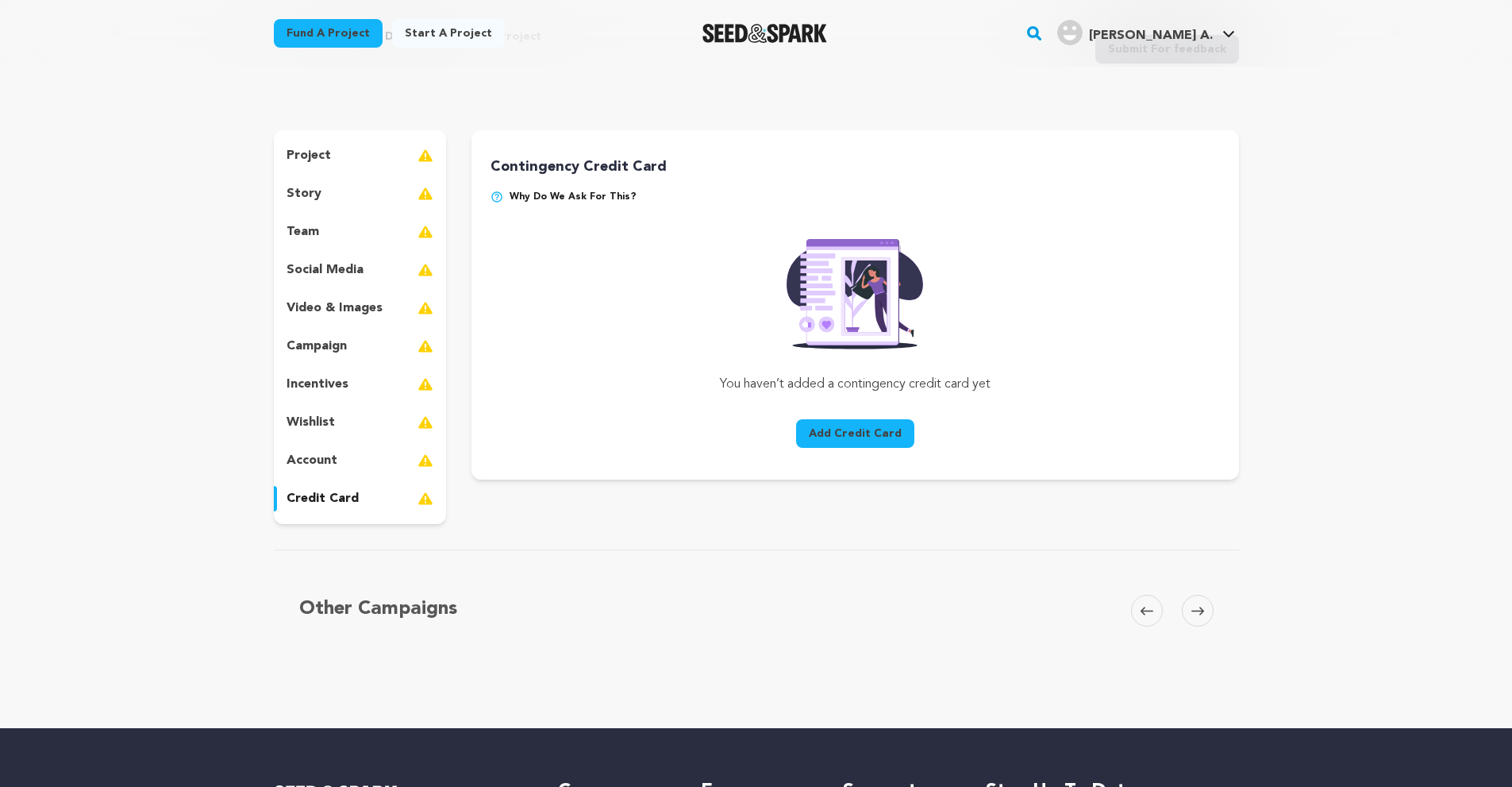
click at [317, 153] on p "project" at bounding box center [309, 155] width 45 height 19
